Goal: Book appointment/travel/reservation

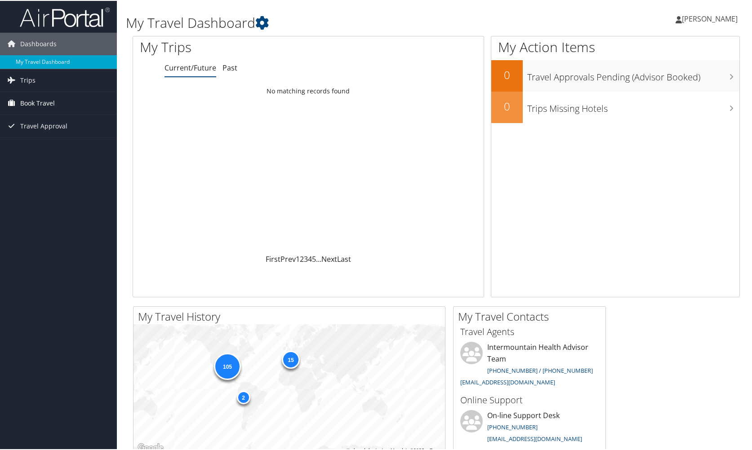
click at [36, 100] on span "Book Travel" at bounding box center [37, 102] width 35 height 22
click at [31, 147] on link "Book/Manage Online Trips" at bounding box center [58, 147] width 117 height 13
